Goal: Task Accomplishment & Management: Complete application form

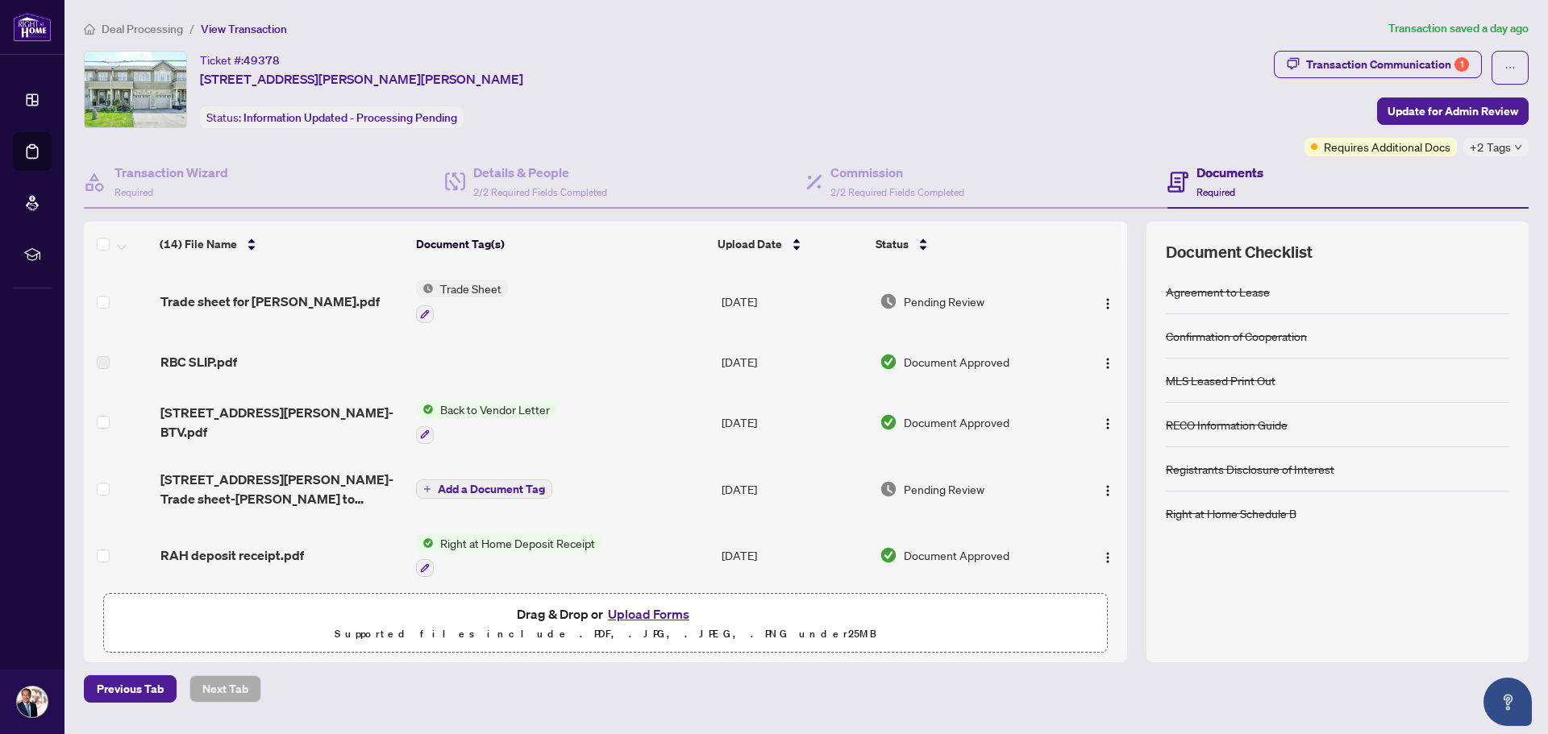
click at [132, 25] on span "Deal Processing" at bounding box center [142, 29] width 81 height 15
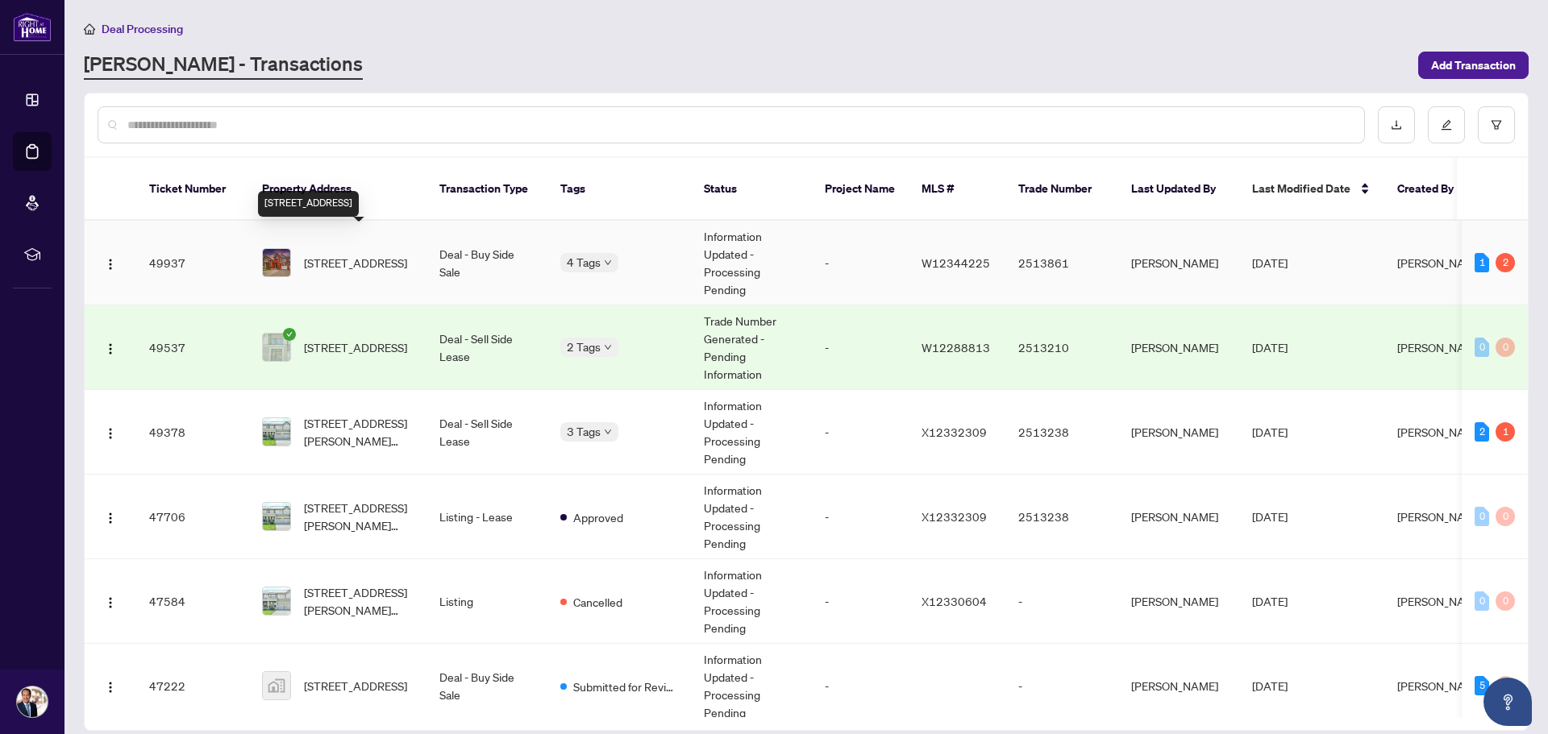
click at [387, 254] on span "[STREET_ADDRESS]" at bounding box center [355, 263] width 103 height 18
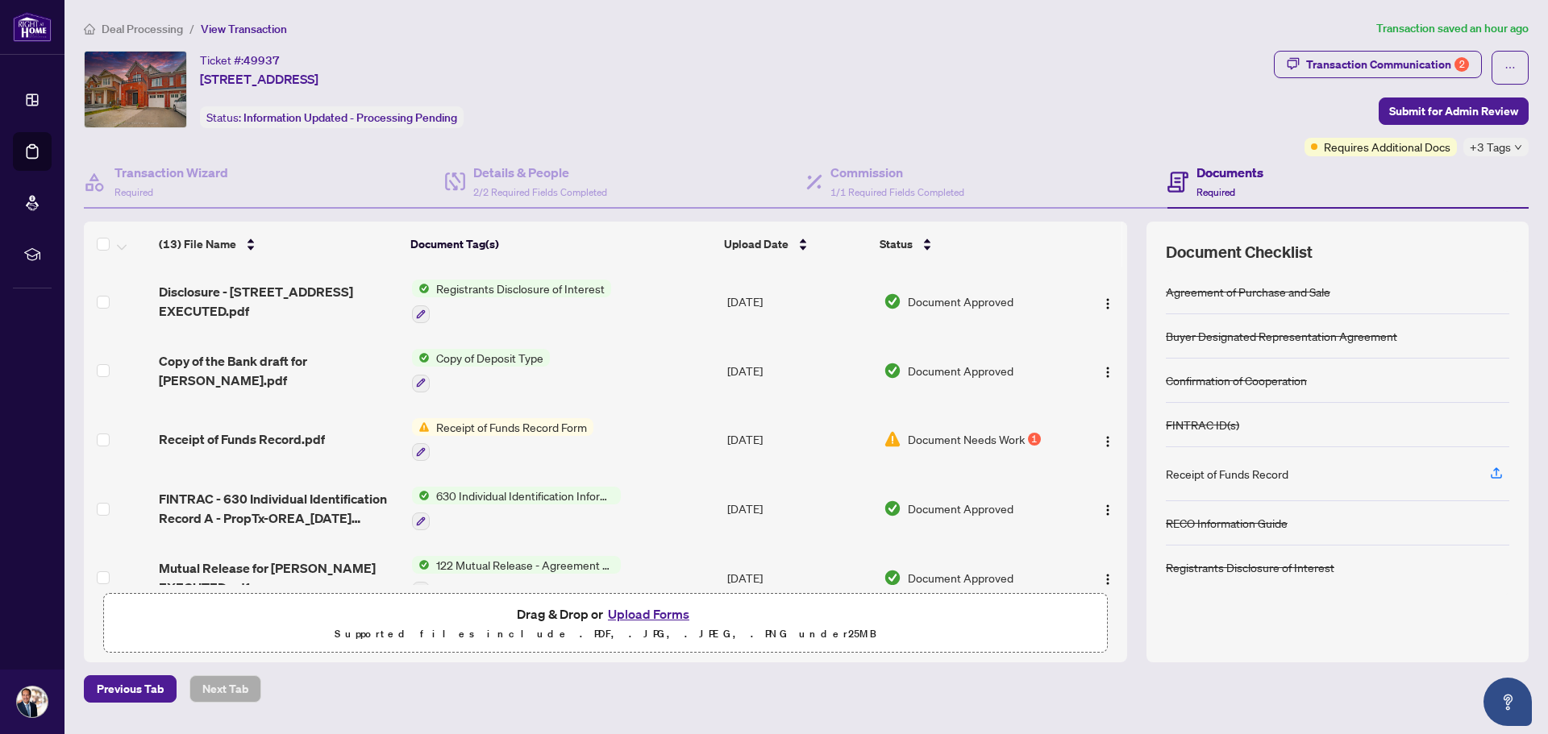
click at [651, 613] on button "Upload Forms" at bounding box center [648, 614] width 91 height 21
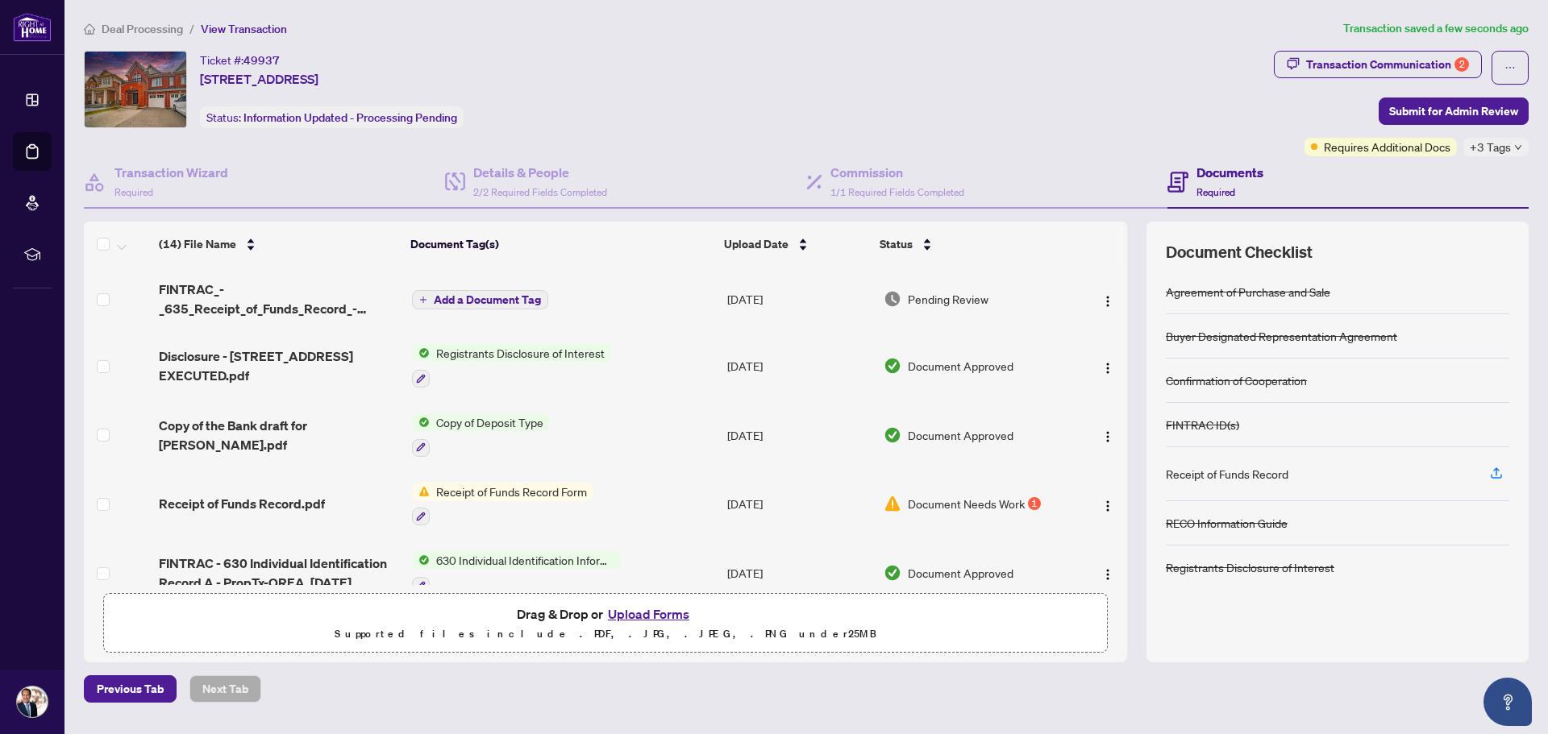
click at [457, 304] on span "Add a Document Tag" at bounding box center [487, 299] width 107 height 11
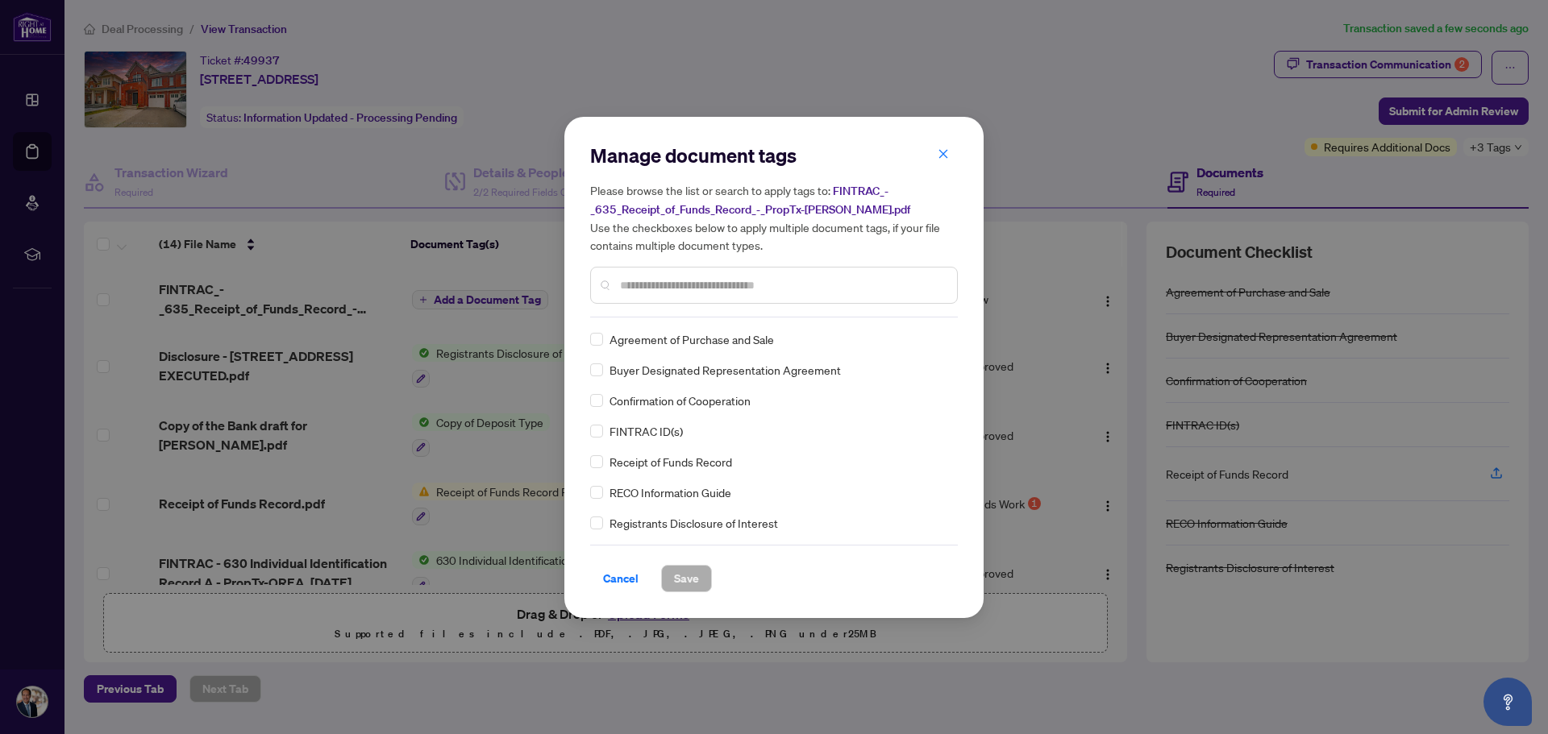
click at [675, 310] on div "Manage document tags Please browse the list or search to apply tags to: FINTRAC…" at bounding box center [774, 230] width 368 height 175
click at [671, 290] on input "text" at bounding box center [782, 286] width 324 height 18
type input "***"
click at [685, 579] on span "Save" at bounding box center [686, 579] width 25 height 26
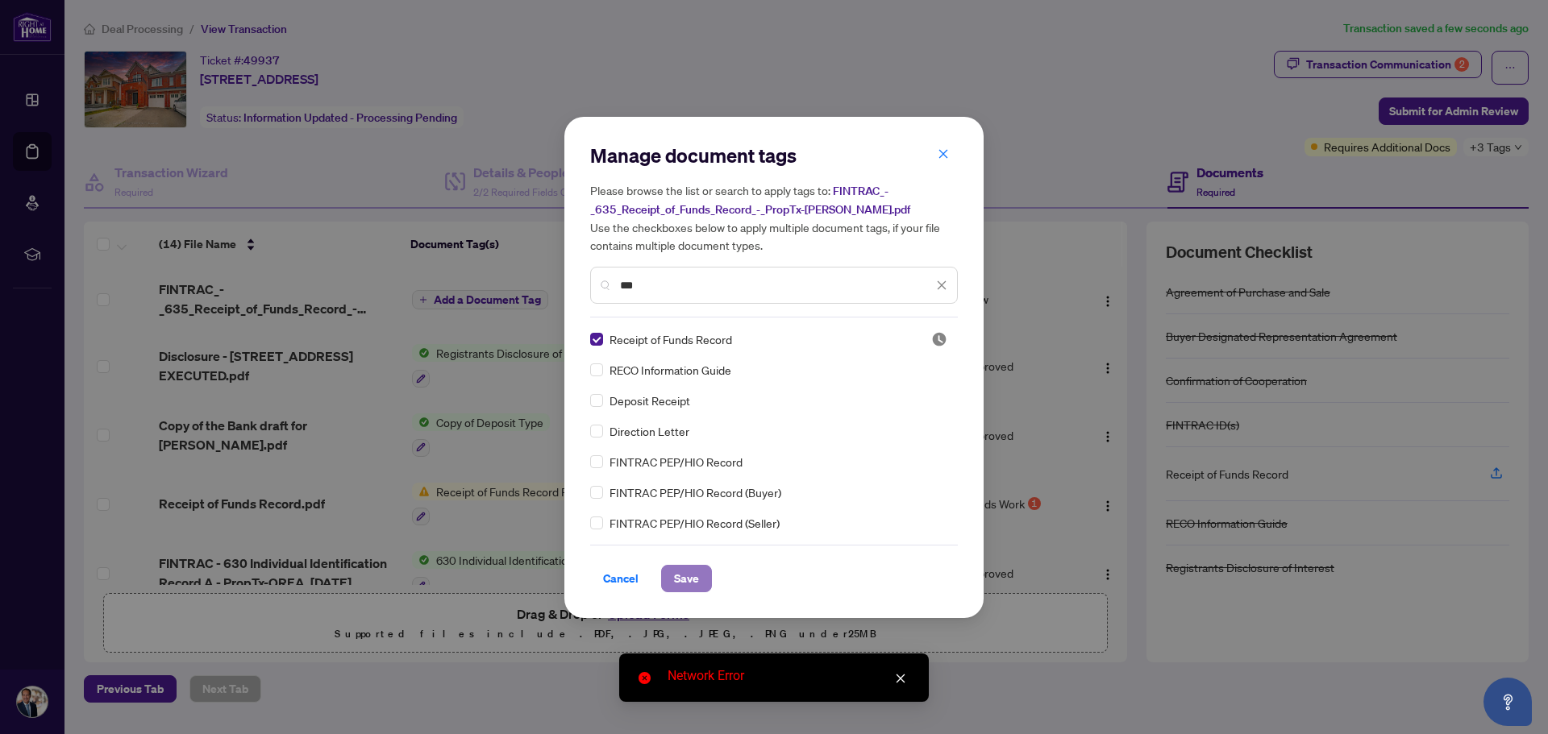
click at [685, 579] on span "Save" at bounding box center [686, 579] width 25 height 26
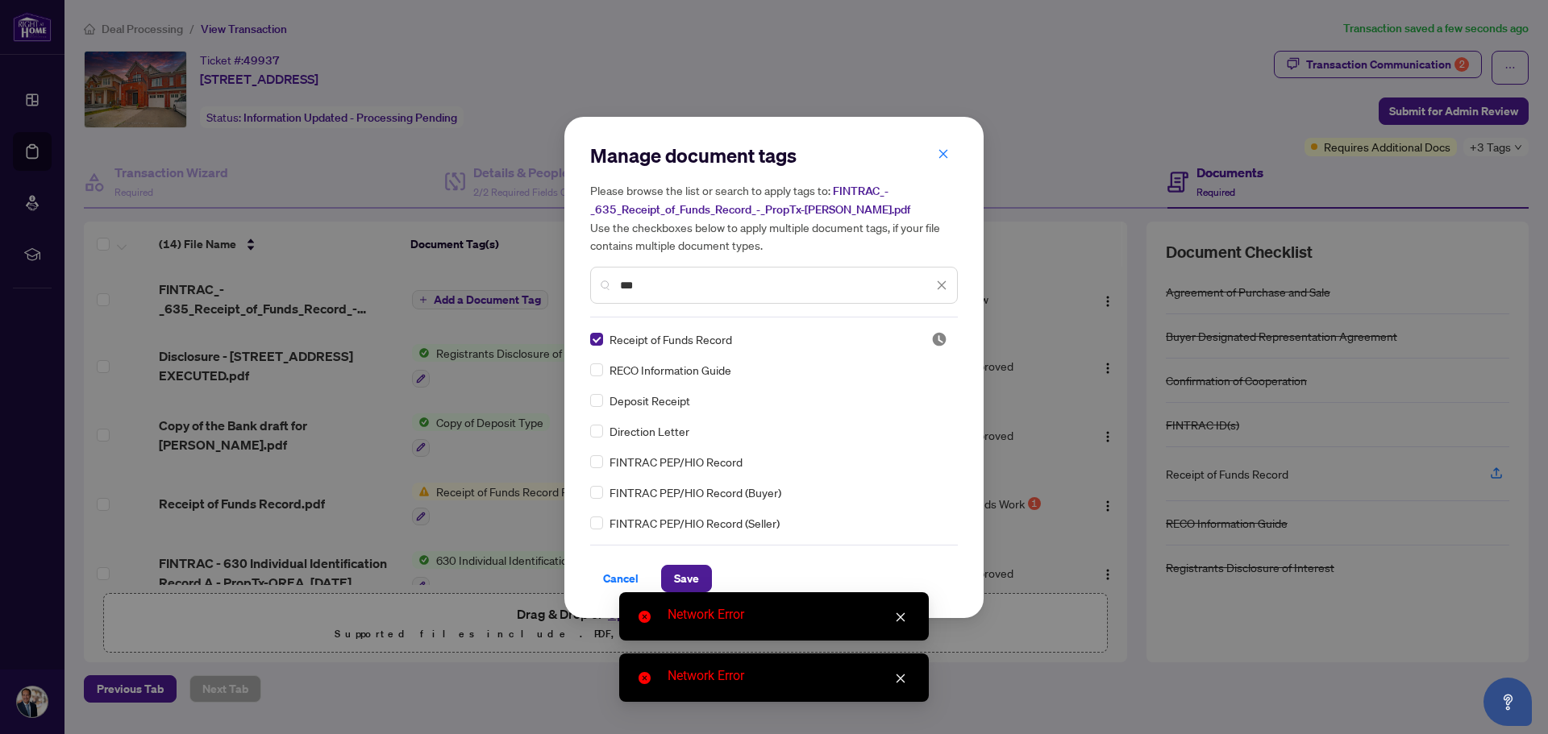
click at [904, 621] on icon "close" at bounding box center [900, 617] width 9 height 9
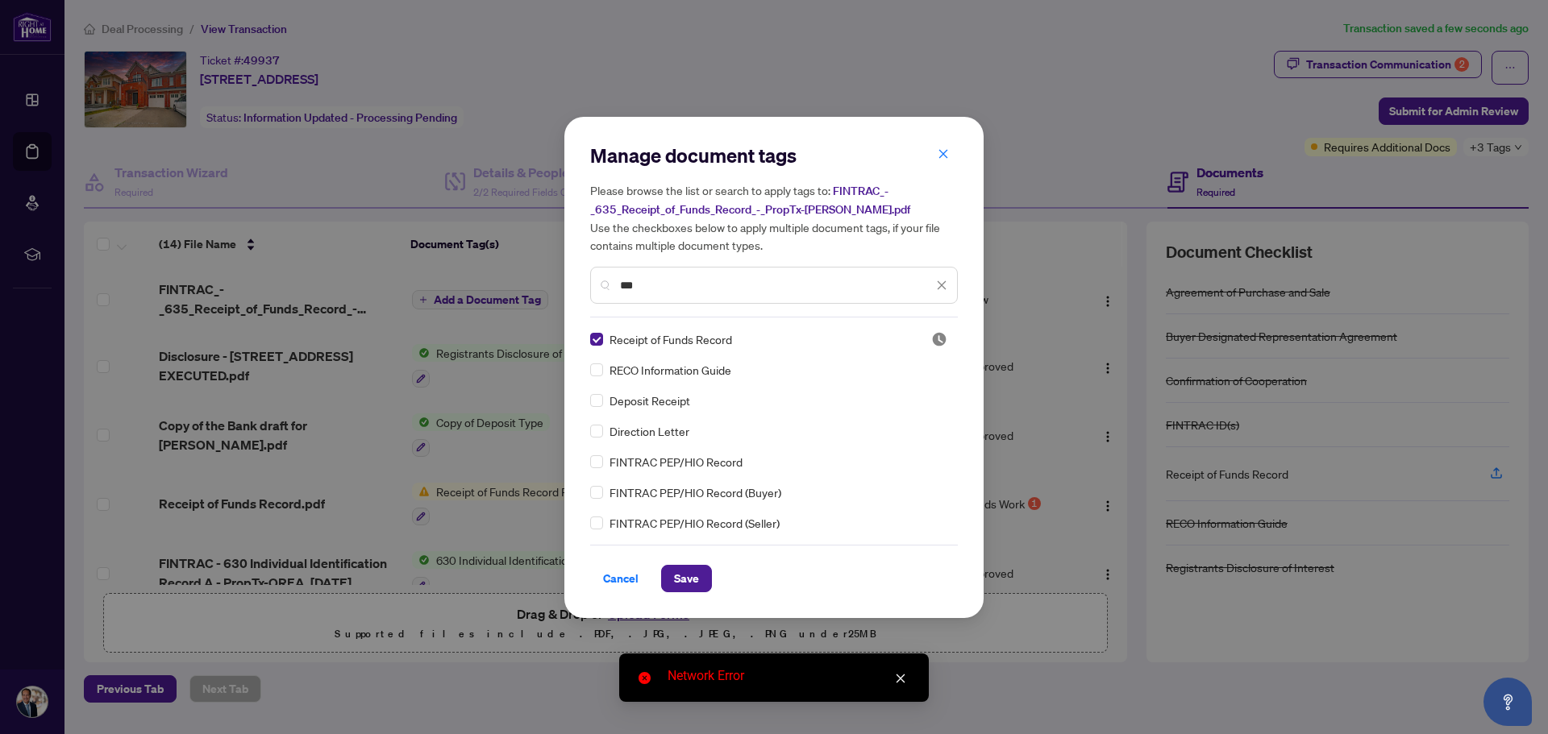
click at [899, 682] on icon "close" at bounding box center [900, 678] width 11 height 11
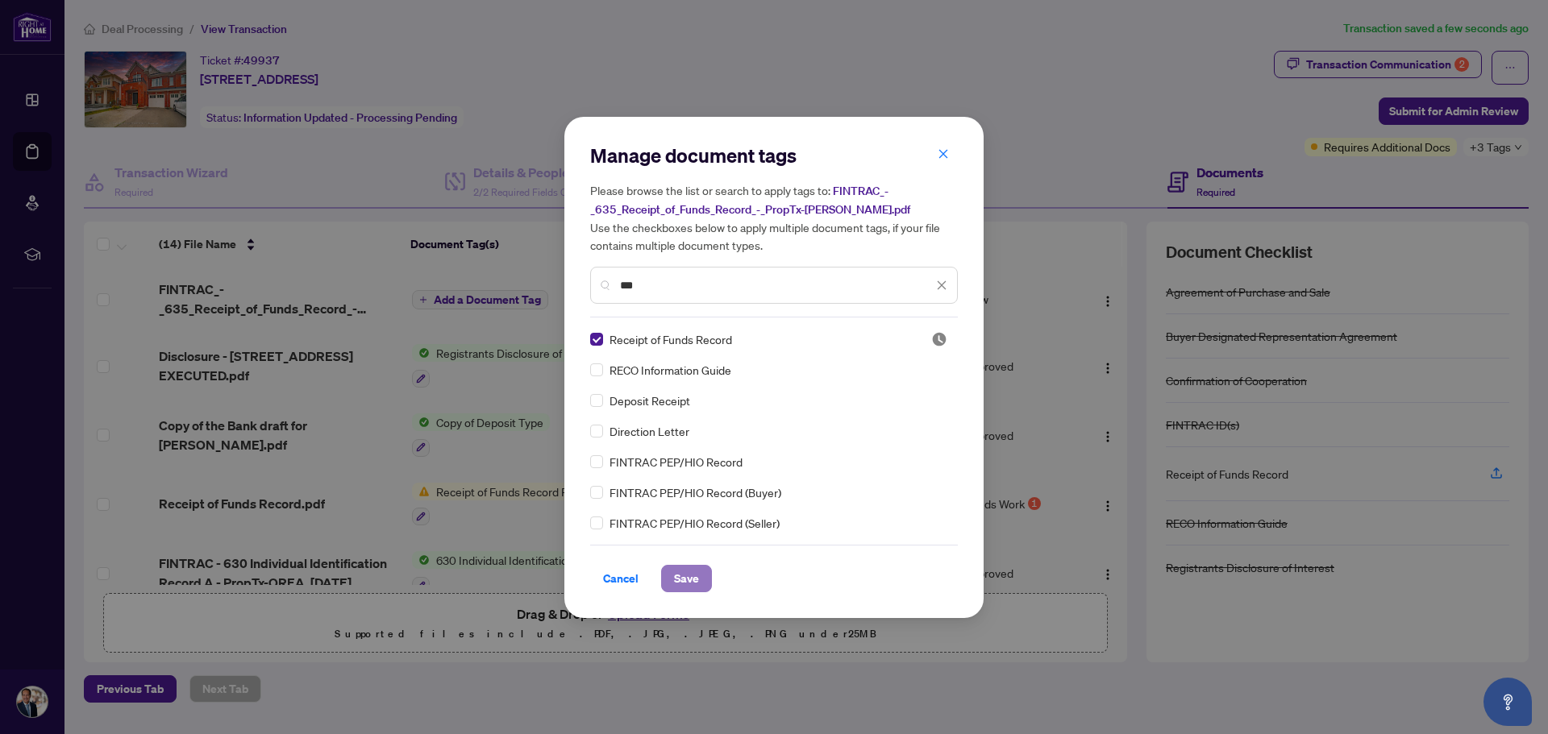
click at [688, 577] on span "Save" at bounding box center [686, 579] width 25 height 26
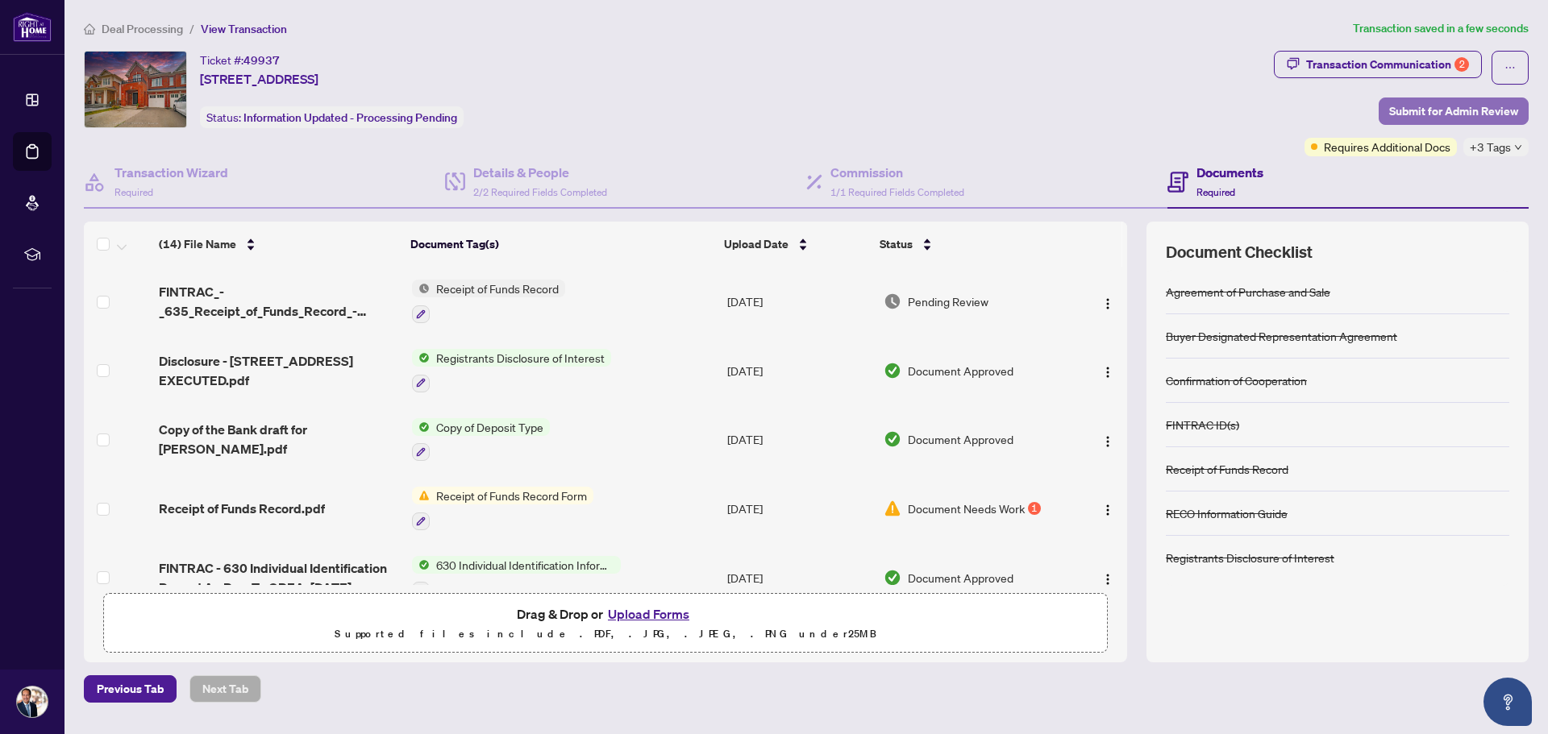
click at [1460, 110] on span "Submit for Admin Review" at bounding box center [1453, 111] width 129 height 26
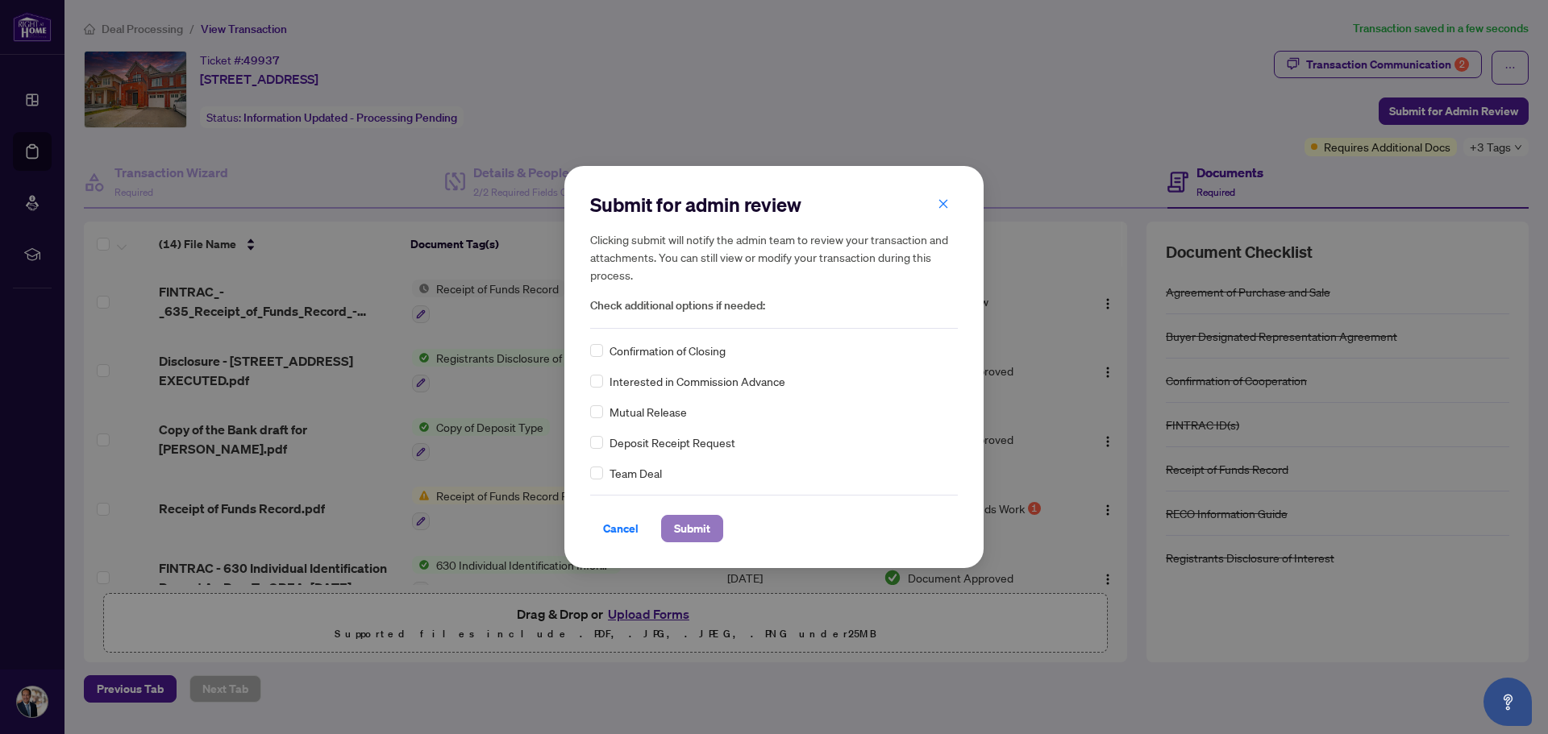
click at [697, 536] on span "Submit" at bounding box center [692, 529] width 36 height 26
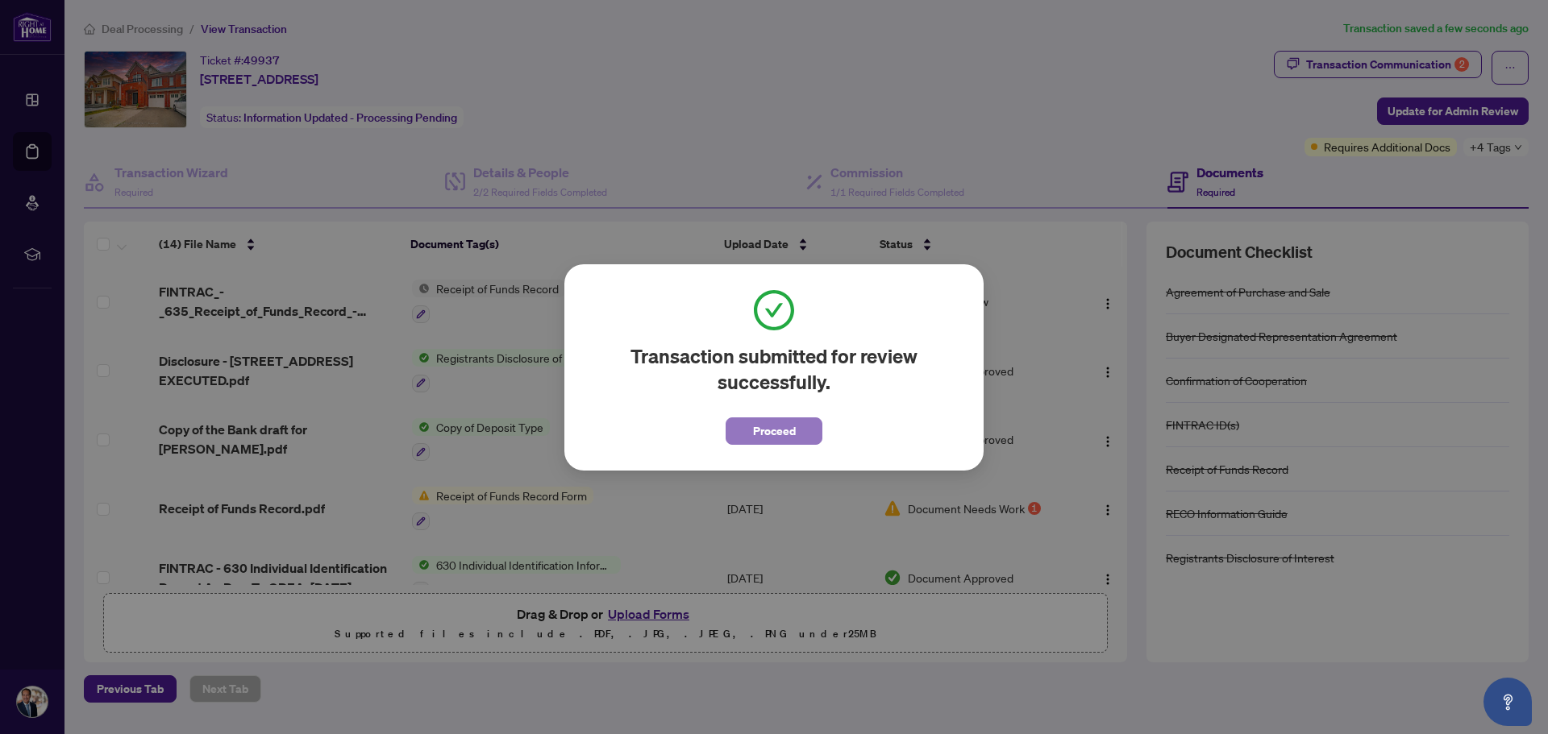
click at [746, 438] on button "Proceed" at bounding box center [774, 431] width 97 height 27
